Goal: Book appointment/travel/reservation

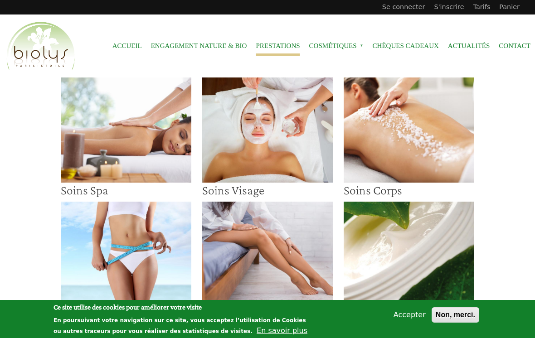
click at [128, 121] on img at bounding box center [126, 129] width 131 height 105
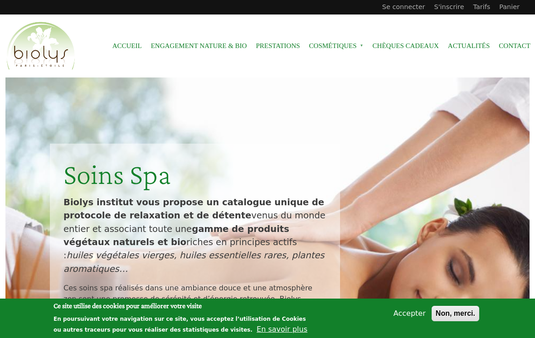
click at [451, 313] on button "Non, merci." at bounding box center [455, 313] width 48 height 15
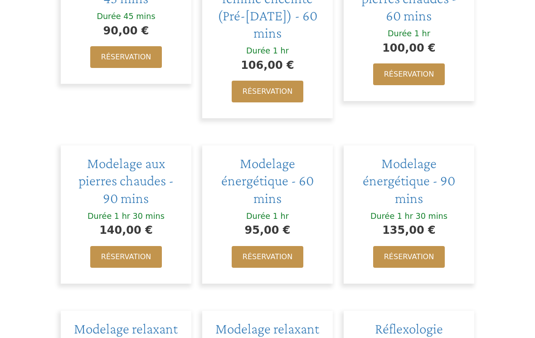
scroll to position [811, 0]
click at [274, 246] on link "Réservation" at bounding box center [268, 257] width 72 height 22
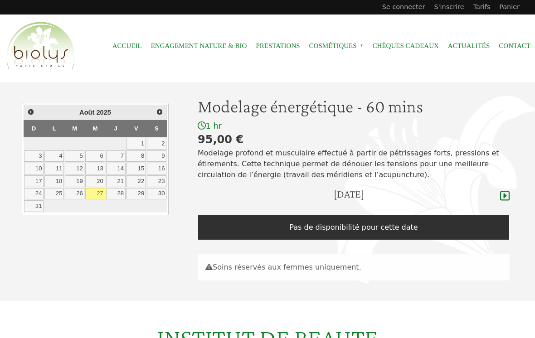
click at [43, 200] on link "31" at bounding box center [33, 206] width 19 height 12
click at [502, 190] on icon at bounding box center [505, 195] width 10 height 11
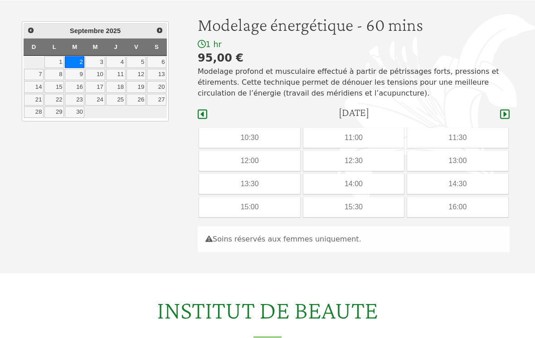
scroll to position [81, 0]
click at [500, 115] on icon at bounding box center [505, 115] width 10 height 10
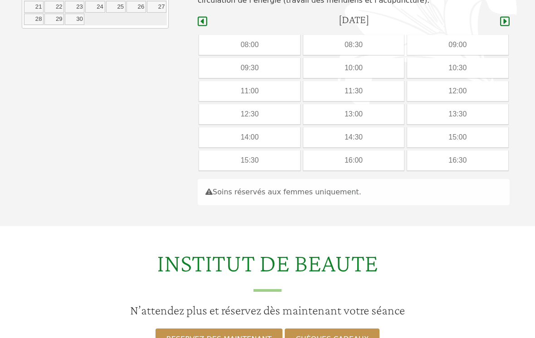
scroll to position [200, 0]
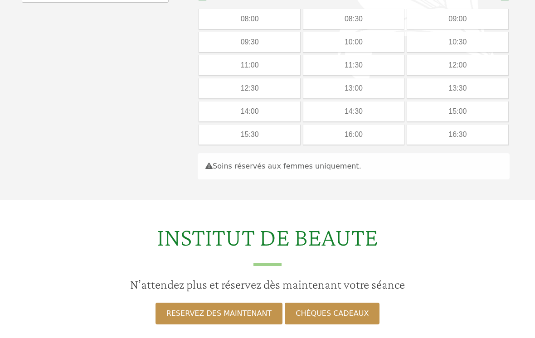
click at [456, 135] on div "16:30" at bounding box center [457, 135] width 101 height 20
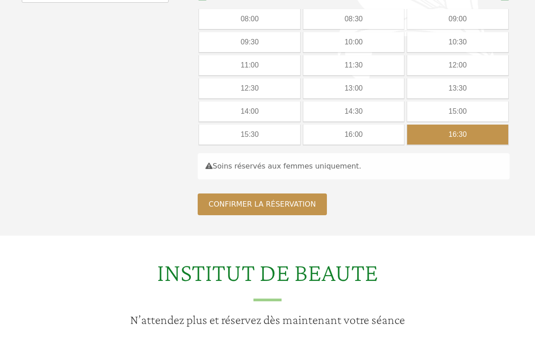
scroll to position [200, 0]
click at [349, 135] on div "16:00" at bounding box center [353, 135] width 101 height 20
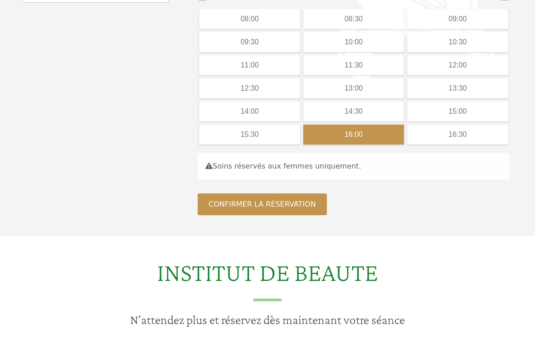
click at [281, 213] on button "Confirmer la réservation" at bounding box center [262, 205] width 129 height 22
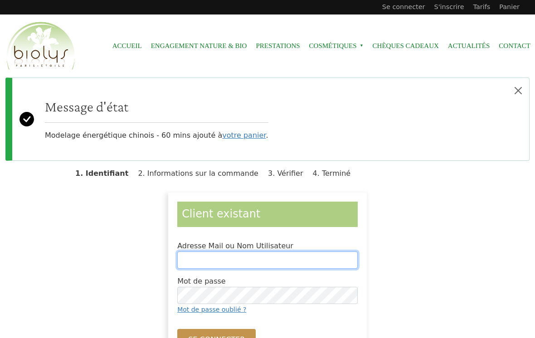
scroll to position [34, 0]
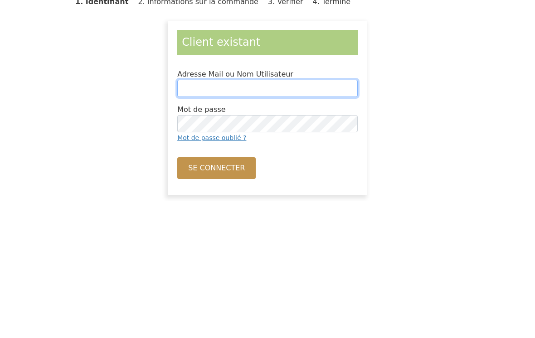
type input "**********"
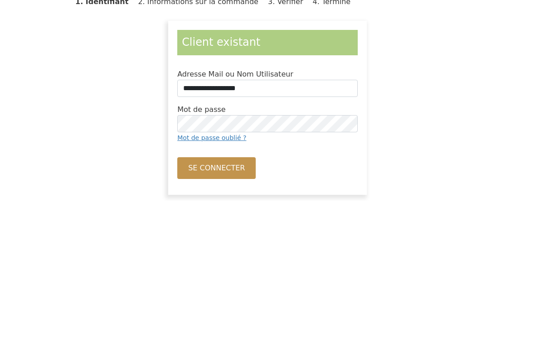
click at [215, 295] on button "Se connecter" at bounding box center [216, 306] width 78 height 22
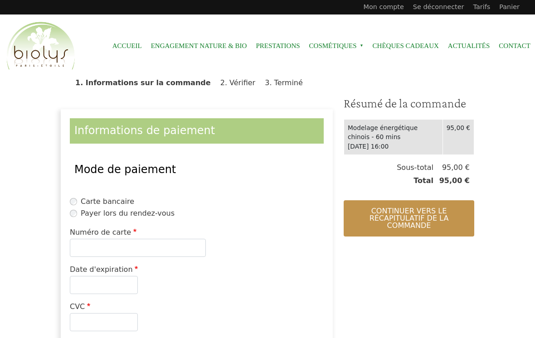
click at [155, 216] on label "Payer lors du rendez-vous" at bounding box center [128, 213] width 94 height 11
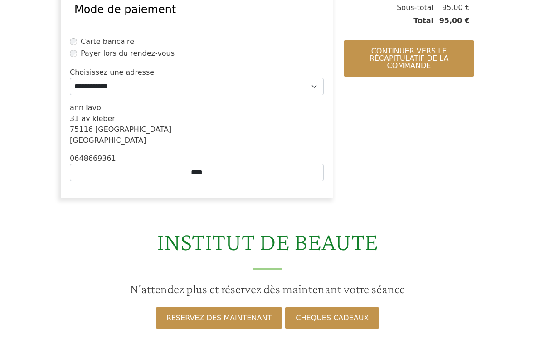
scroll to position [159, 0]
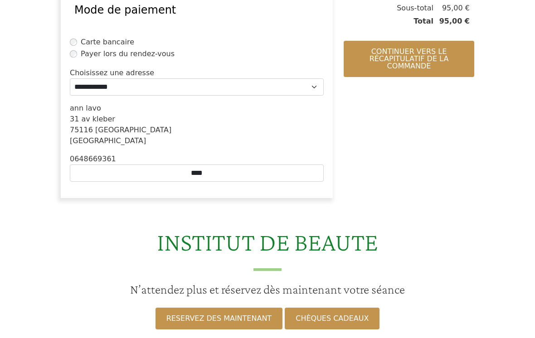
click at [424, 62] on button "Continuer vers le récapitulatif de la commande" at bounding box center [408, 59] width 131 height 36
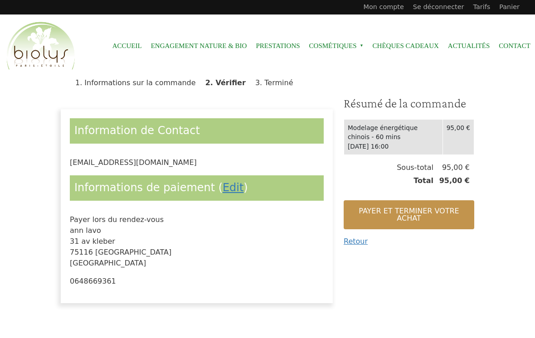
click at [419, 210] on button "Payer et terminer votre achat" at bounding box center [408, 214] width 131 height 29
